Goal: Task Accomplishment & Management: Use online tool/utility

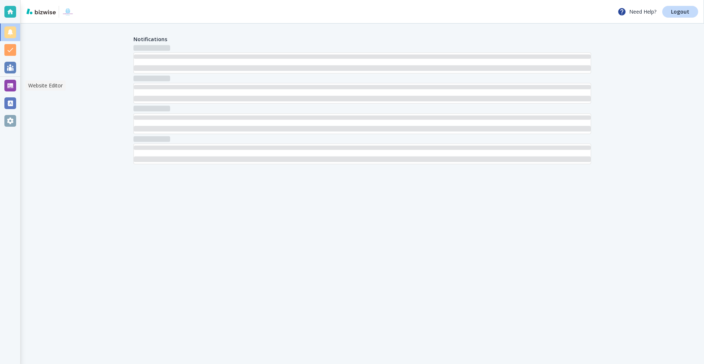
click at [10, 90] on div at bounding box center [10, 86] width 12 height 12
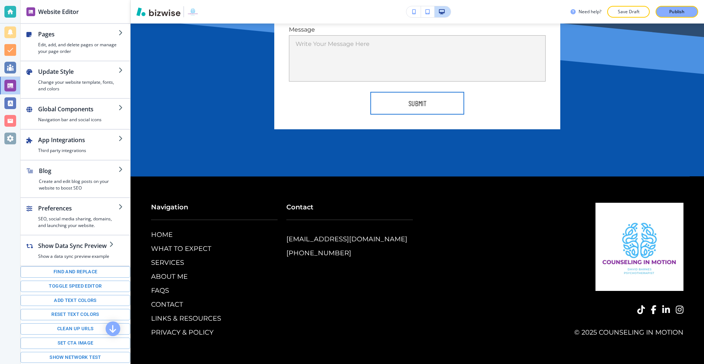
scroll to position [3360, 0]
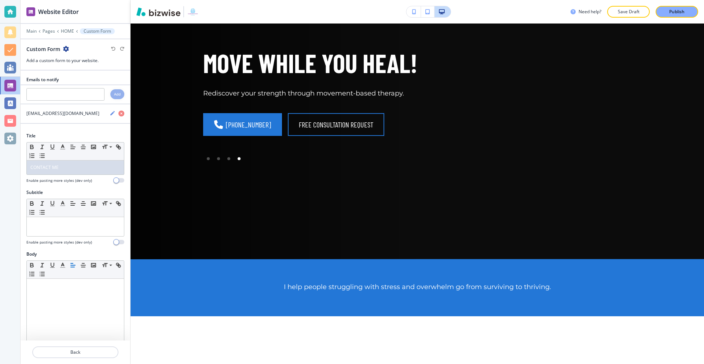
scroll to position [0, 0]
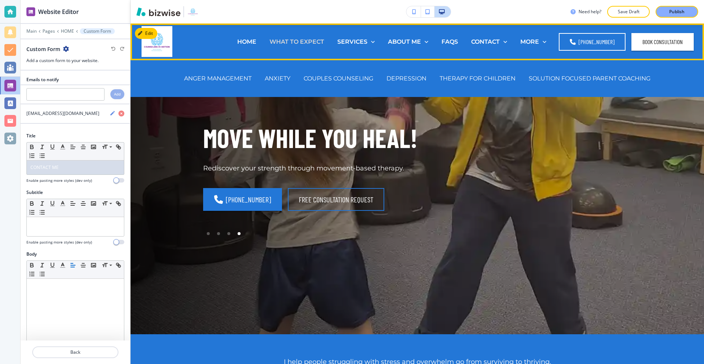
click at [309, 40] on p "WHAT TO EXPECT" at bounding box center [297, 41] width 55 height 8
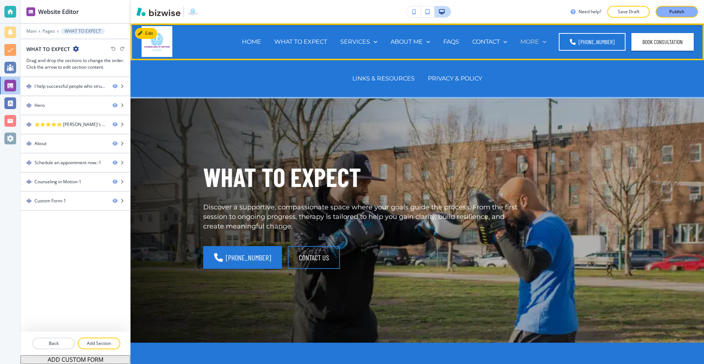
click at [533, 42] on p "MORE" at bounding box center [530, 41] width 19 height 8
click at [494, 42] on p "CONTACT" at bounding box center [487, 41] width 28 height 8
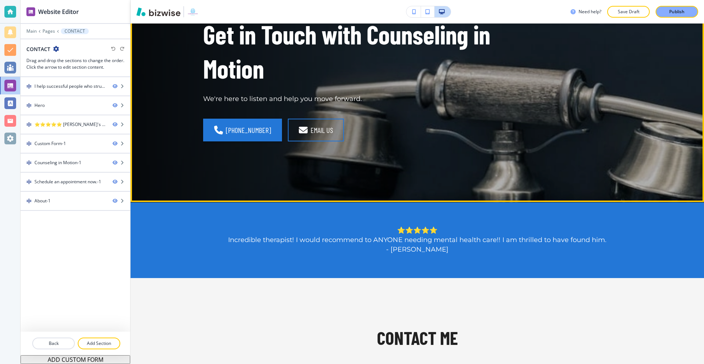
scroll to position [257, 0]
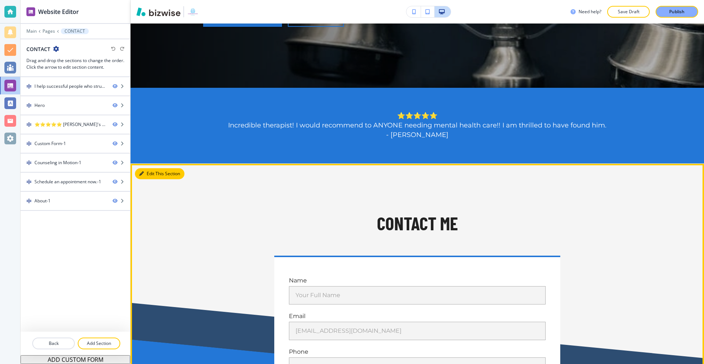
click at [152, 173] on button "Edit This Section" at bounding box center [160, 173] width 50 height 11
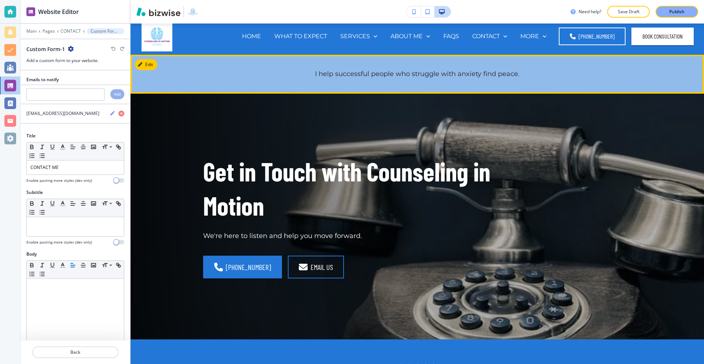
scroll to position [0, 0]
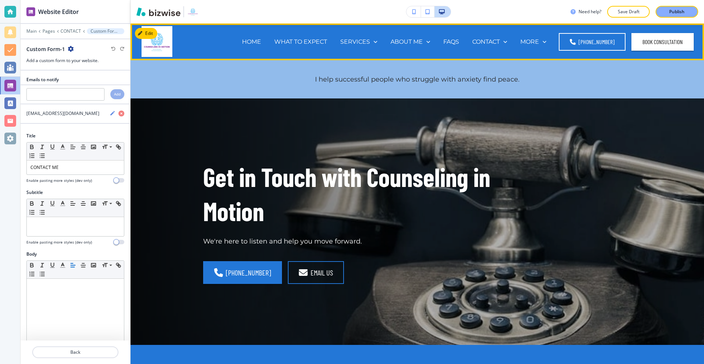
click at [253, 36] on div "HOME" at bounding box center [252, 41] width 32 height 29
click at [252, 40] on p "HOME" at bounding box center [251, 41] width 19 height 8
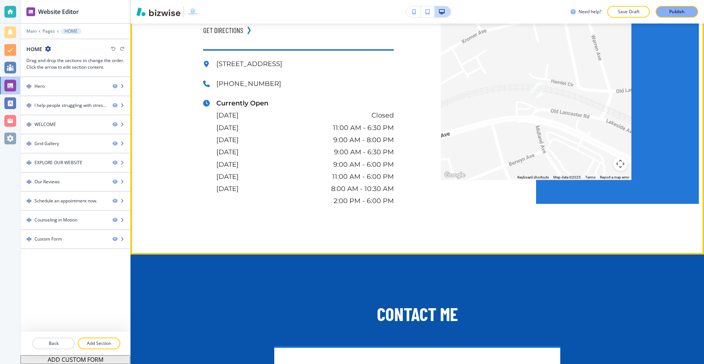
scroll to position [2892, 0]
